Goal: Task Accomplishment & Management: Use online tool/utility

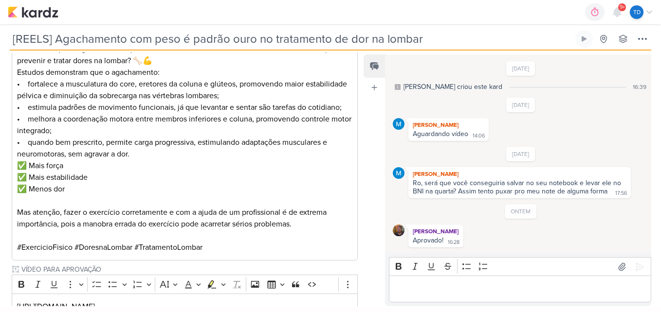
scroll to position [428, 0]
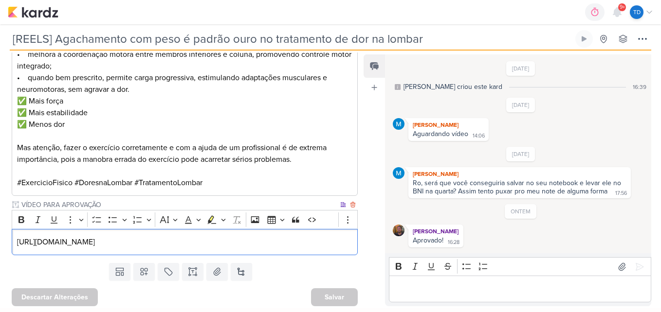
click at [303, 246] on p "https://drive.google.com/drive/folders/1TIlftUOZzbg9L_c0JEKzlCS6pUl8Gvp3" at bounding box center [185, 242] width 336 height 12
click at [221, 236] on p "https://drive.google.com/drive/folders/1TIlftUOZzbg9L_c0JEKzlCS6pUl8Gvp3" at bounding box center [185, 242] width 336 height 12
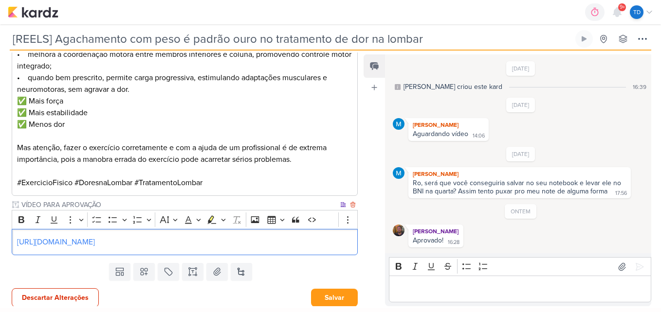
click at [284, 248] on div "https://drive.google.com/drive/folders/1TIlftUOZzbg9L_c0JEKzlCS6pUl8Gvp3" at bounding box center [185, 242] width 346 height 27
click at [95, 238] on link "https://drive.google.com/drive/folders/1TIlftUOZzbg9L_c0JEKzlCS6pUl8Gvp3" at bounding box center [56, 242] width 78 height 10
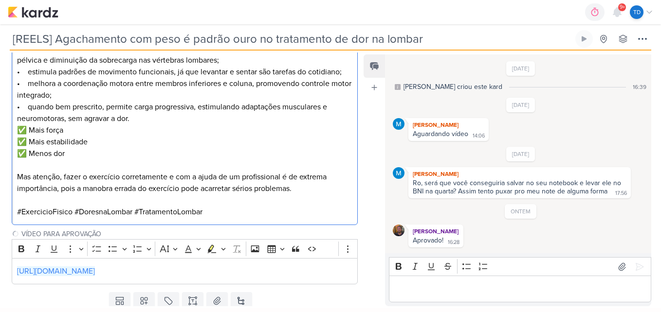
scroll to position [429, 0]
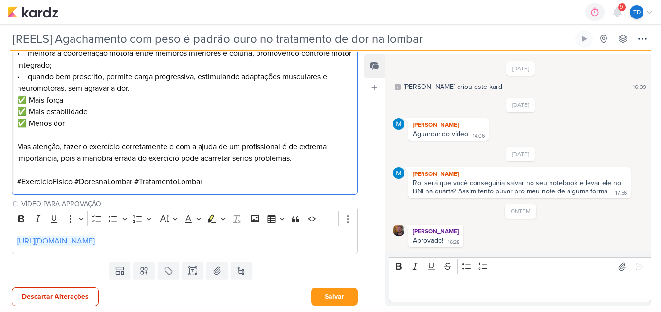
drag, startPoint x: 16, startPoint y: 188, endPoint x: 272, endPoint y: 189, distance: 256.4
click at [272, 189] on div "🔹 Agachamento: padrão-ouro no tratamento da dor lombar 🔹 Você sabia que o agach…" at bounding box center [185, 76] width 346 height 237
copy div "🔹 Agachamento: padrão-ouro no tratamento da dor lombar 🔹 Você sabia que o agach…"
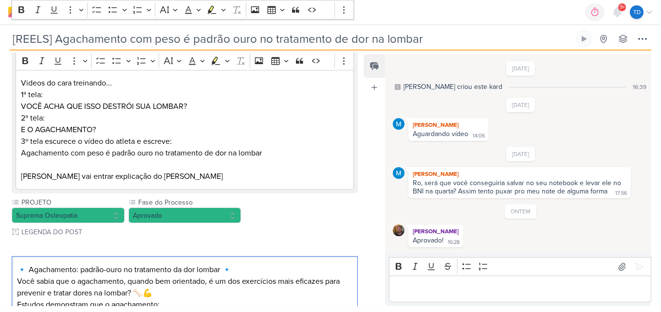
scroll to position [131, 0]
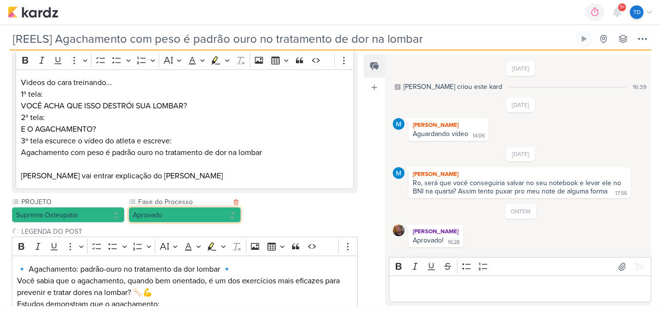
click at [217, 207] on button "Aprovado" at bounding box center [184, 215] width 113 height 16
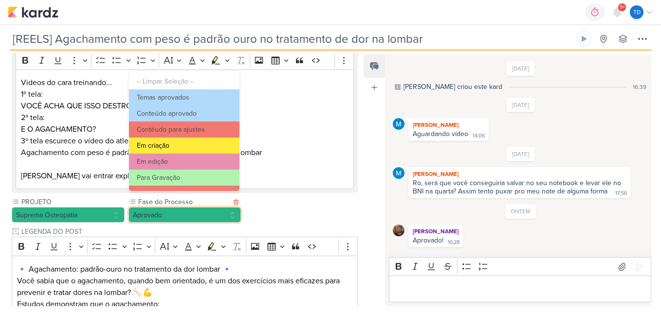
scroll to position [94, 0]
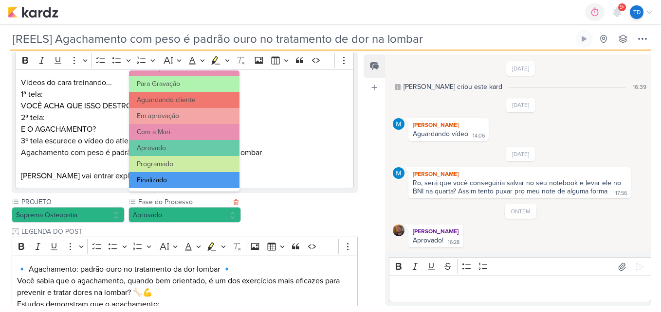
click at [191, 183] on button "Finalizado" at bounding box center [184, 180] width 110 height 16
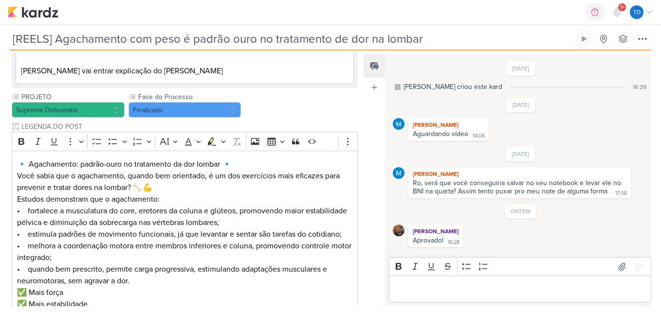
scroll to position [429, 0]
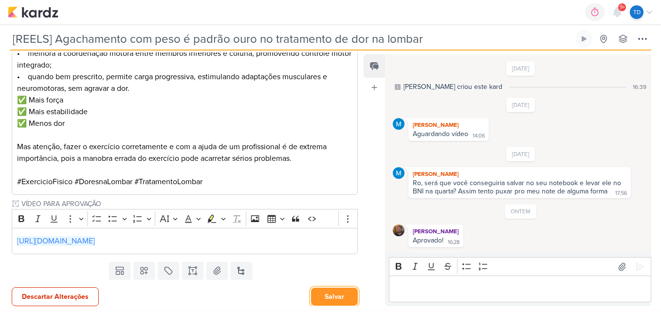
click at [344, 289] on button "Salvar" at bounding box center [334, 297] width 47 height 18
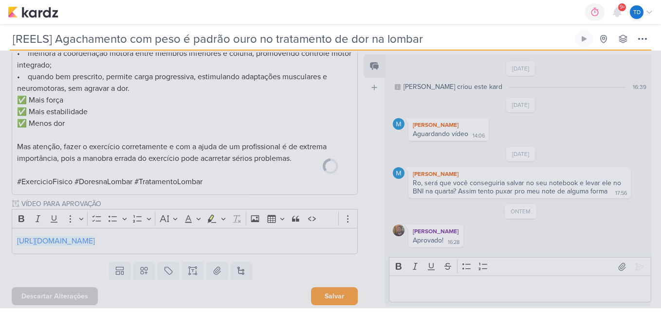
scroll to position [428, 0]
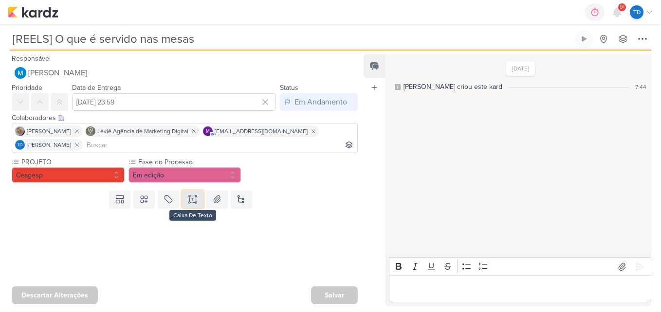
click at [201, 199] on button at bounding box center [192, 200] width 21 height 18
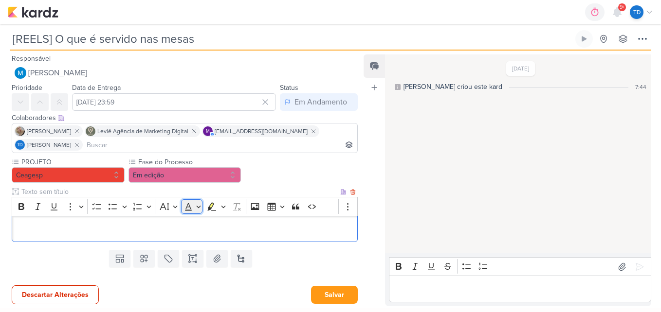
click at [199, 201] on button "Font Color" at bounding box center [192, 207] width 22 height 15
click at [89, 233] on p "Editor editing area: main" at bounding box center [185, 229] width 336 height 12
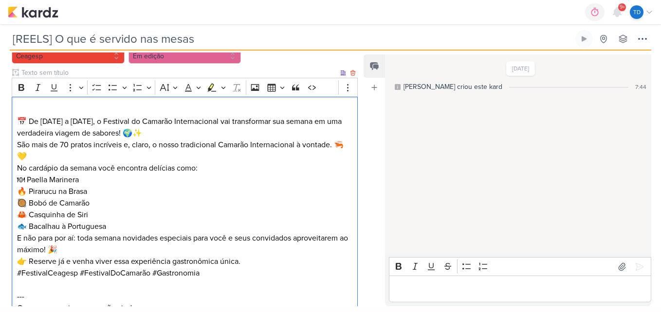
scroll to position [119, 0]
click at [114, 122] on p "📅 De [DATE] a [DATE], o Festival do Camarão Internacional vai transformar sua s…" at bounding box center [185, 121] width 336 height 35
click at [50, 116] on p "O Festival do Camarão Internacional vai transformar sua semana em uma verdadeir…" at bounding box center [185, 121] width 336 height 35
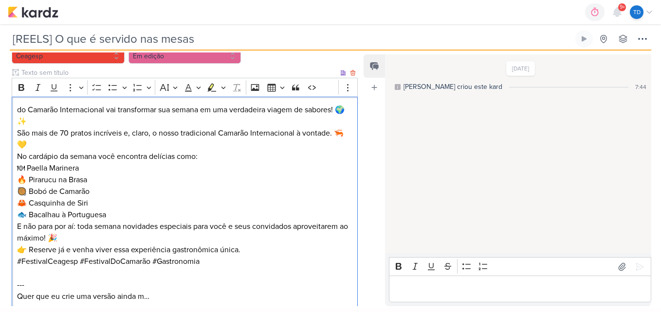
click at [29, 108] on p "do Camarão Internacional vai transformar sua semana em uma verdadeira viagem de…" at bounding box center [185, 115] width 336 height 23
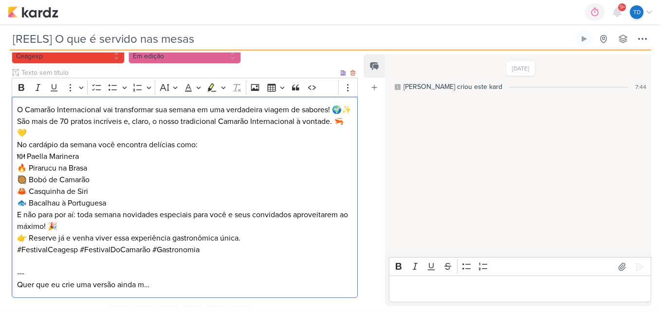
click at [107, 109] on p "O Camarão Internacional vai transformar sua semana em uma verdadeira viagem de …" at bounding box center [185, 110] width 336 height 12
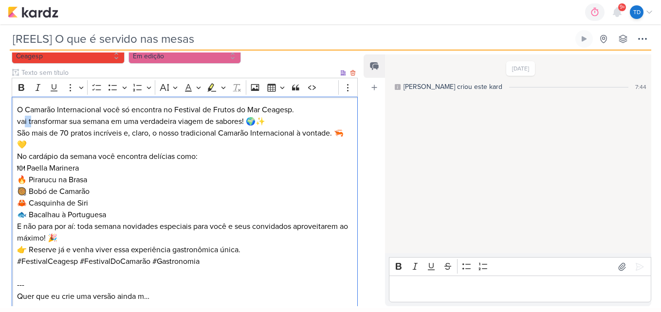
drag, startPoint x: 31, startPoint y: 120, endPoint x: 25, endPoint y: 120, distance: 5.9
click at [25, 120] on p "vai transformar sua semana em uma verdadeira viagem de sabores! 🌍✨" at bounding box center [185, 122] width 336 height 12
click at [20, 121] on p "vai transformar sua semana em uma verdadeira viagem de sabores! 🌍✨" at bounding box center [185, 122] width 336 height 12
click at [68, 147] on p "São mais de 70 pratos incríveis e, claro, o nosso tradicional Camarão Internaci…" at bounding box center [185, 138] width 336 height 23
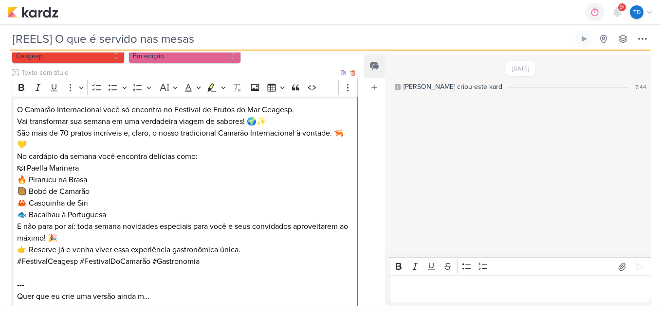
click at [289, 120] on p "Vai transformar sua semana em uma verdadeira viagem de sabores! 🌍✨" at bounding box center [185, 122] width 336 height 12
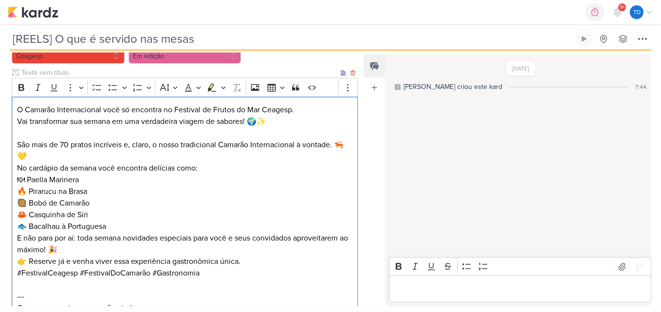
click at [203, 154] on p "São mais de 70 pratos incríveis e, claro, o nosso tradicional Camarão Internaci…" at bounding box center [185, 150] width 336 height 23
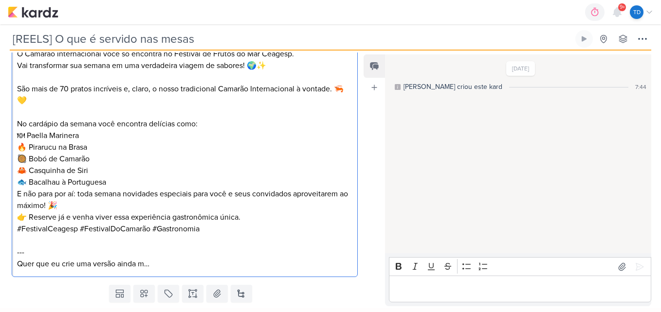
scroll to position [177, 0]
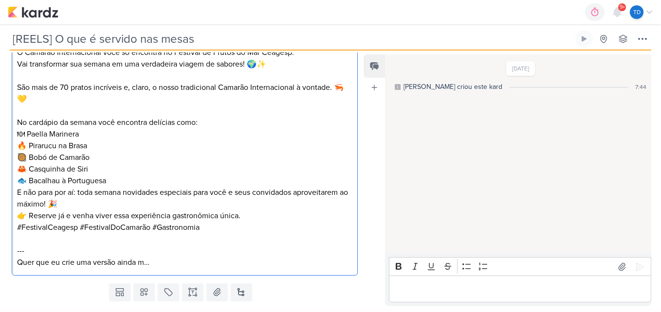
click at [121, 180] on p "No cardápio da semana você encontra delícias como: 🍽 Paella Marinera 🔥 Pirarucu…" at bounding box center [185, 152] width 336 height 70
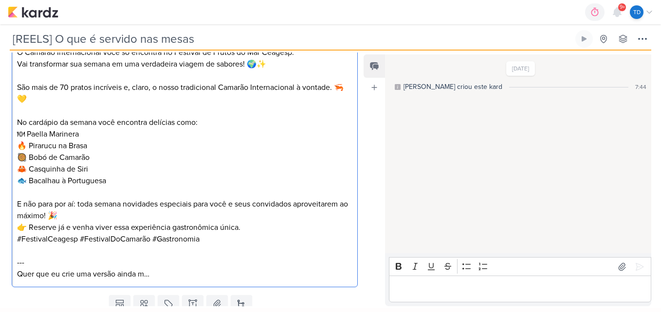
click at [127, 219] on p "E não para por aí: toda semana novidades especiais para você e seus convidados …" at bounding box center [185, 210] width 336 height 23
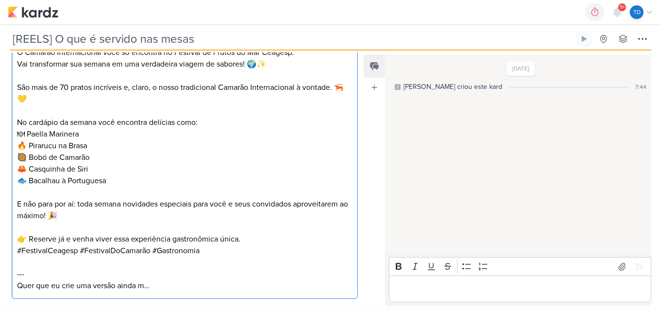
click at [253, 246] on p "#FestivalCeagesp #FestivalDoCamarão #Gastronomia" at bounding box center [185, 251] width 336 height 12
click at [264, 230] on p "Editor editing area: main" at bounding box center [185, 228] width 336 height 12
click at [259, 235] on p "👉 Reserve já e venha viver essa experiência gastronômica única." at bounding box center [185, 240] width 336 height 12
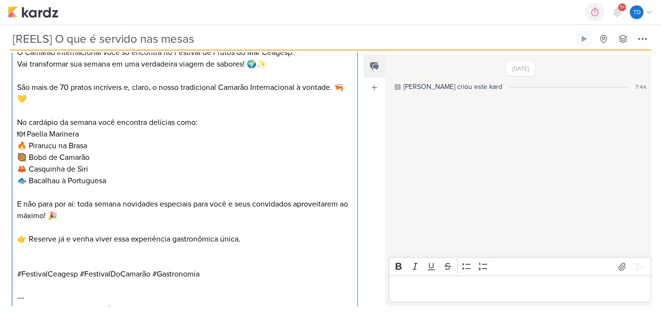
scroll to position [247, 0]
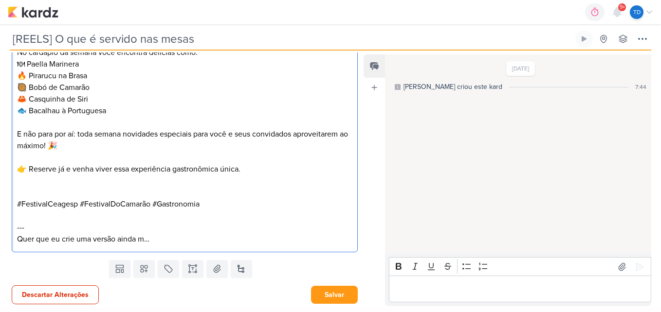
click at [184, 250] on div "O Camarão Internacional você só encontra no Festival de Frutos do Mar Ceagesp. …" at bounding box center [185, 111] width 346 height 284
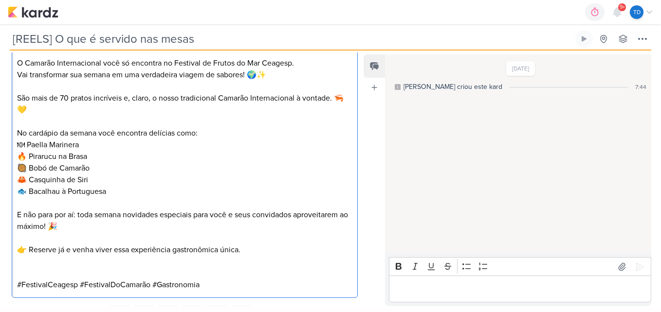
scroll to position [212, 0]
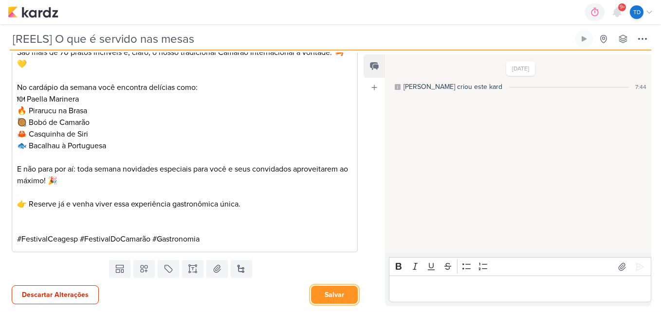
click at [340, 298] on button "Salvar" at bounding box center [334, 295] width 47 height 18
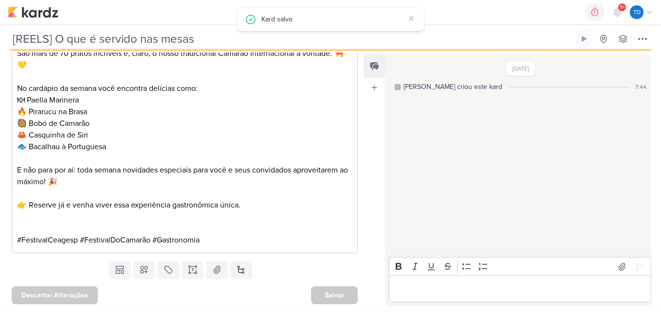
scroll to position [0, 0]
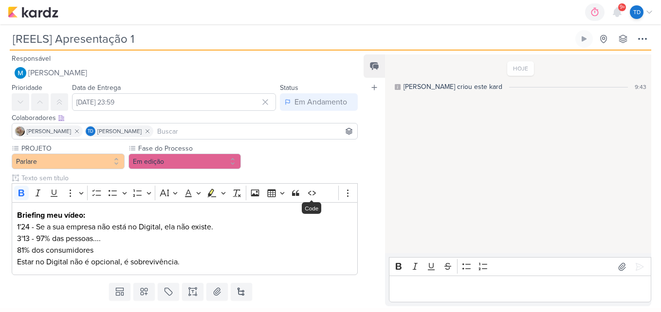
scroll to position [22, 0]
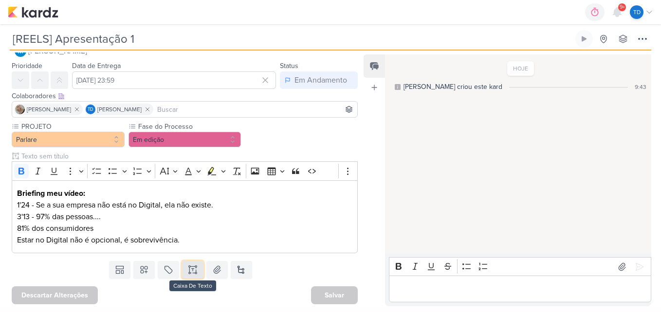
click at [184, 272] on button at bounding box center [192, 270] width 21 height 18
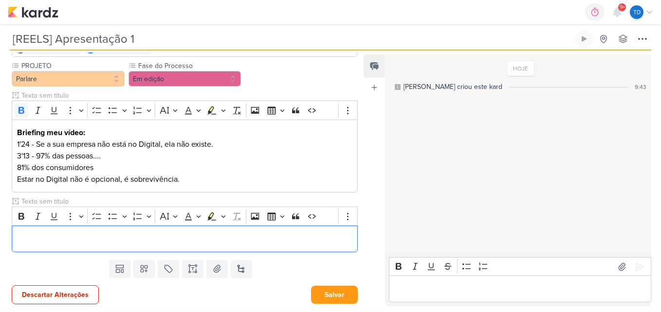
scroll to position [137, 0]
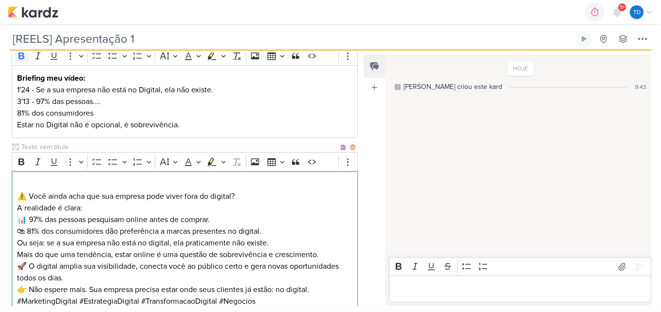
click at [16, 198] on div "⚠️ Você ainda acha que sua empresa pode viver fora do digital? A realidade é cl…" at bounding box center [185, 243] width 346 height 144
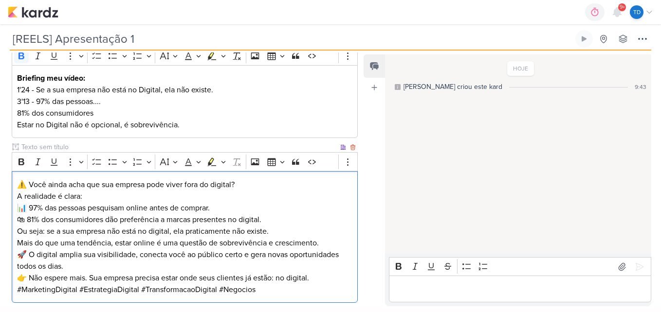
click at [256, 181] on p "⚠️ Você ainda acha que sua empresa pode viver fora do digital?" at bounding box center [185, 185] width 336 height 12
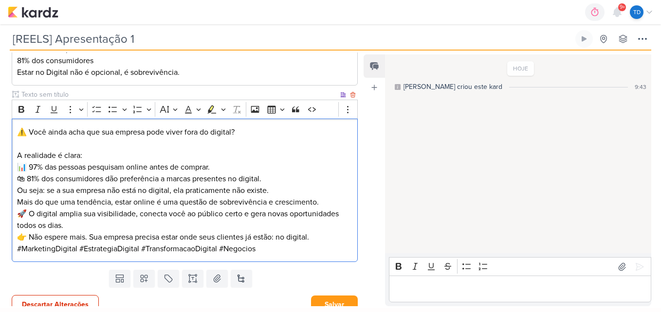
scroll to position [190, 0]
click at [278, 176] on p "A realidade é clara: 📊 97% das pessoas pesquisam online antes de comprar. 🛍 81%…" at bounding box center [185, 166] width 336 height 35
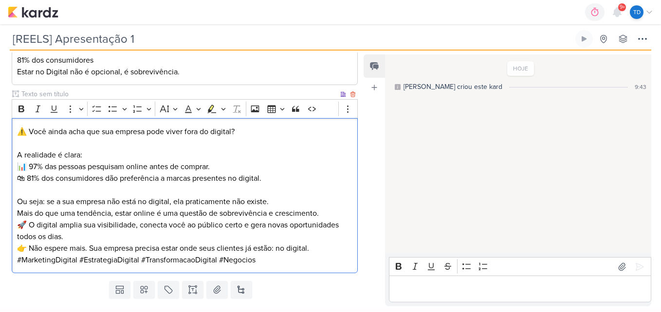
click at [329, 217] on p "Mais do que uma tendência, estar online é uma questão de sobrevivência e cresci…" at bounding box center [185, 225] width 336 height 35
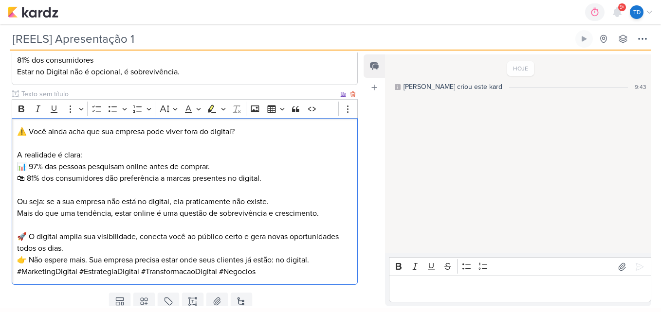
click at [134, 256] on p "👉 Não espere mais. Sua empresa precisa estar onde seus clientes já estão: no di…" at bounding box center [185, 260] width 336 height 12
click at [63, 250] on p "🚀 O digital amplia sua visibilidade, conecta você ao público certo e gera novas…" at bounding box center [185, 236] width 336 height 35
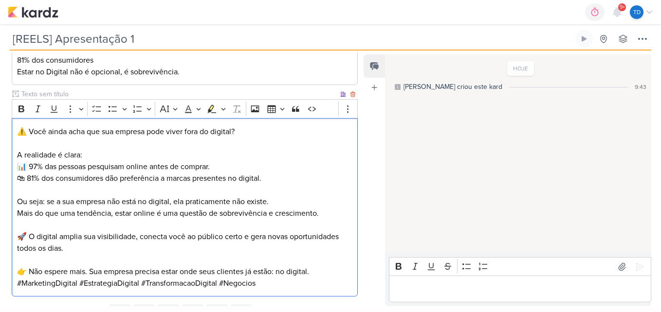
click at [326, 276] on p "👉 Não espere mais. Sua empresa precisa estar onde seus clientes já estão: no di…" at bounding box center [185, 272] width 336 height 12
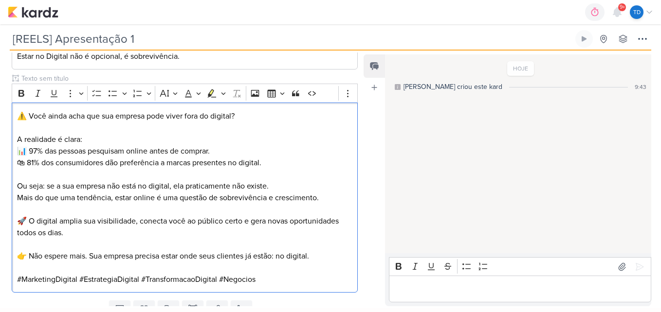
scroll to position [246, 0]
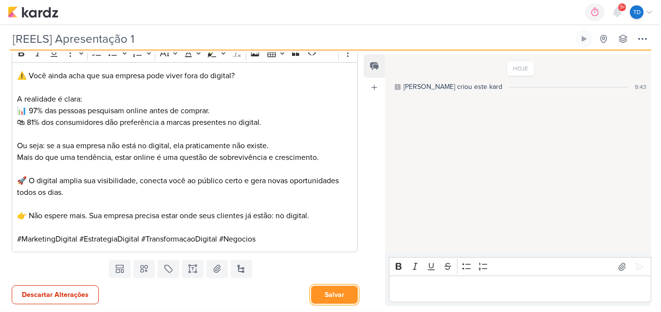
click at [347, 293] on button "Salvar" at bounding box center [334, 295] width 47 height 18
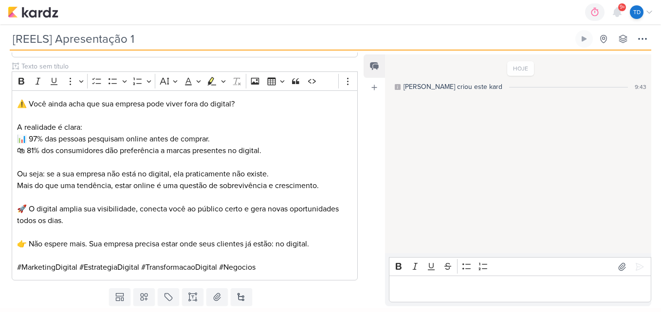
scroll to position [245, 0]
